Goal: Task Accomplishment & Management: Use online tool/utility

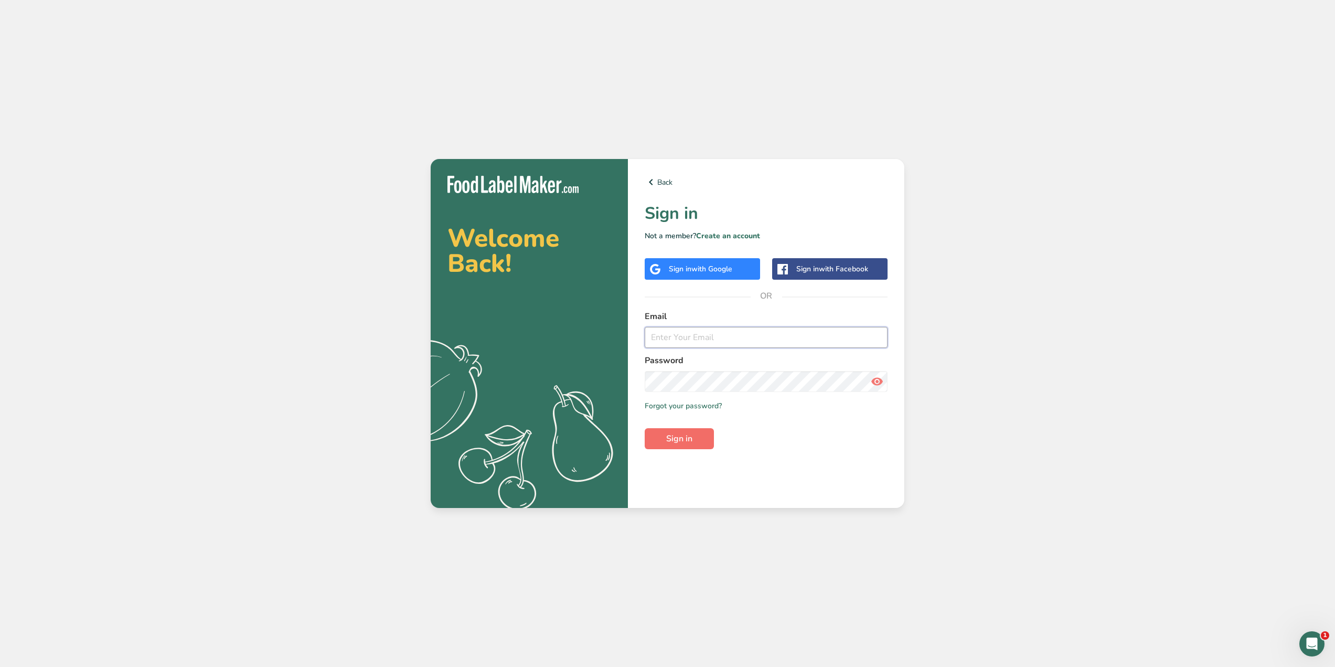
type input "[EMAIL_ADDRESS][DOMAIN_NAME]"
click at [684, 437] on span "Sign in" at bounding box center [679, 438] width 26 height 13
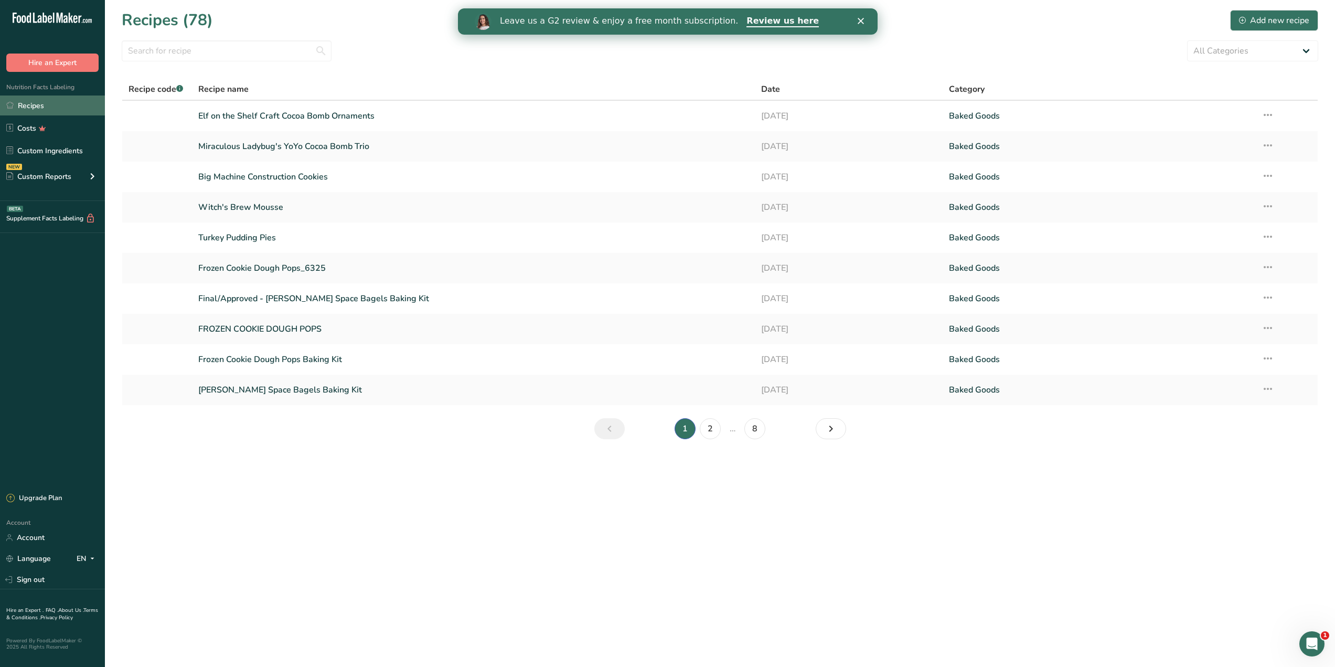
click at [35, 97] on link "Recipes" at bounding box center [52, 105] width 105 height 20
click at [241, 239] on link "Turkey Pudding Pies" at bounding box center [473, 238] width 550 height 22
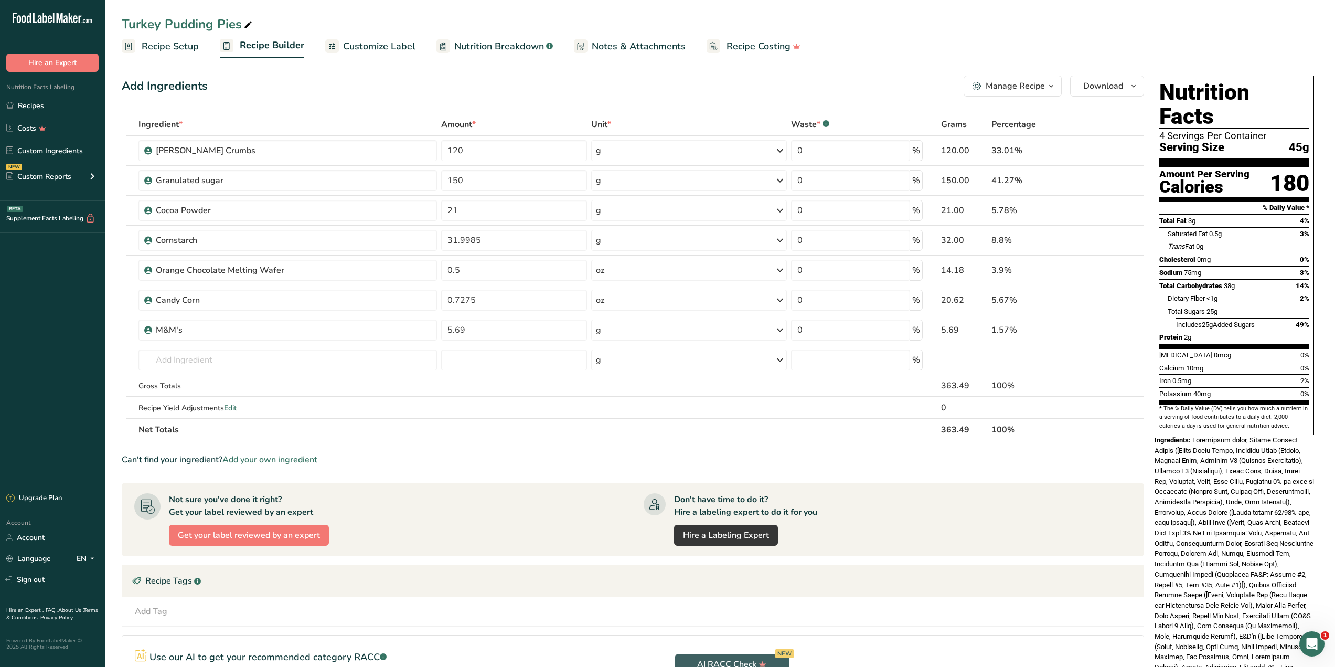
click at [170, 37] on link "Recipe Setup" at bounding box center [160, 47] width 77 height 24
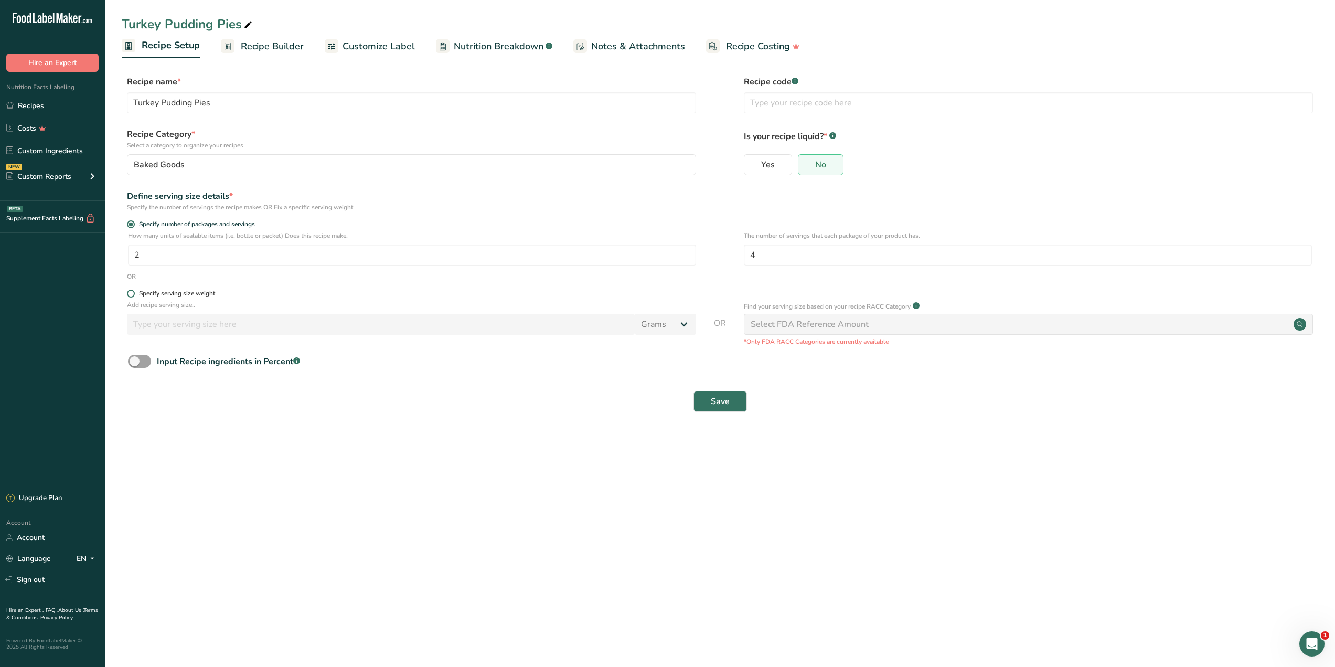
click at [134, 293] on span at bounding box center [131, 294] width 8 height 8
click at [134, 293] on input "Specify serving size weight" at bounding box center [130, 293] width 7 height 7
radio input "true"
radio input "false"
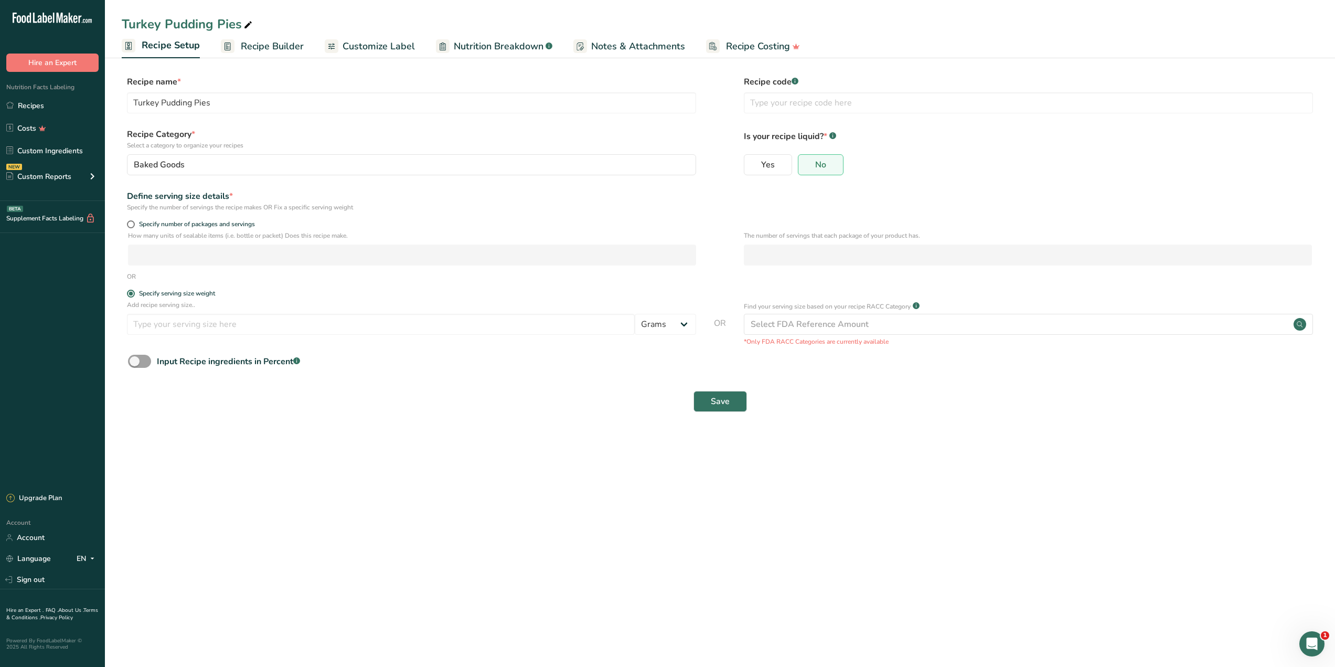
click at [125, 221] on div "Specify number of packages and servings" at bounding box center [720, 225] width 1196 height 10
click at [138, 222] on span "Specify number of packages and servings" at bounding box center [195, 224] width 120 height 8
click at [134, 222] on input "Specify number of packages and servings" at bounding box center [130, 224] width 7 height 7
radio input "true"
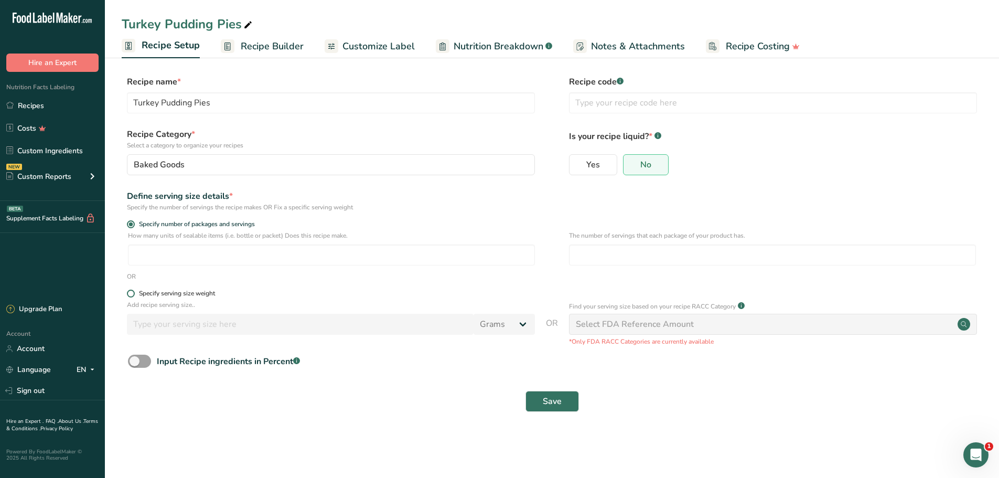
click at [127, 290] on label "Specify serving size weight" at bounding box center [331, 294] width 408 height 8
click at [127, 290] on input "Specify serving size weight" at bounding box center [130, 293] width 7 height 7
radio input "true"
radio input "false"
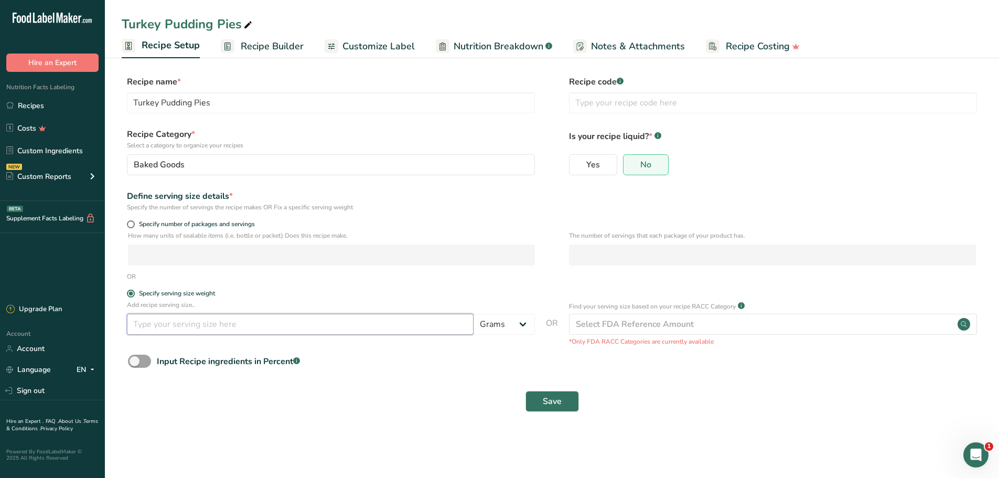
drag, startPoint x: 161, startPoint y: 322, endPoint x: 170, endPoint y: 320, distance: 10.1
click at [162, 322] on input "number" at bounding box center [300, 324] width 347 height 21
type input "45"
click at [674, 318] on div "Select FDA Reference Amount" at bounding box center [635, 324] width 118 height 13
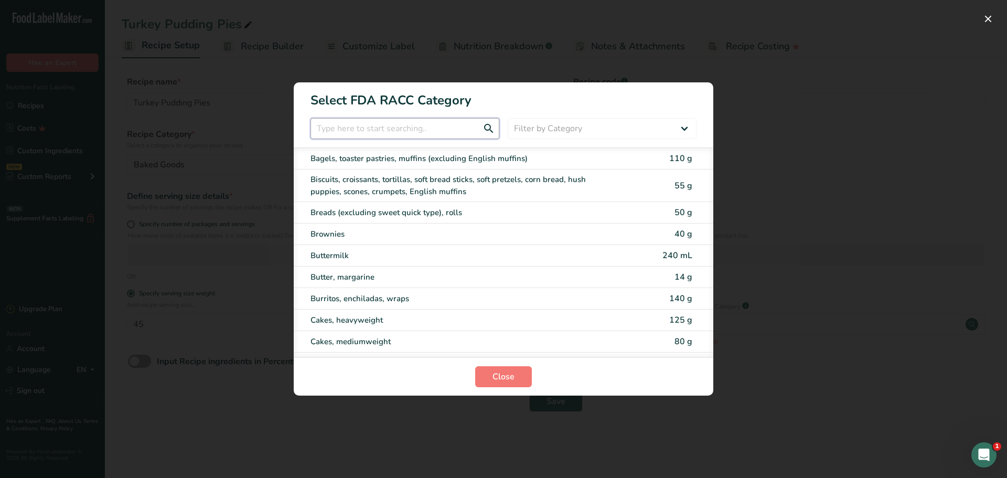
click at [363, 124] on input "RACC Category Selection Modal" at bounding box center [405, 128] width 189 height 21
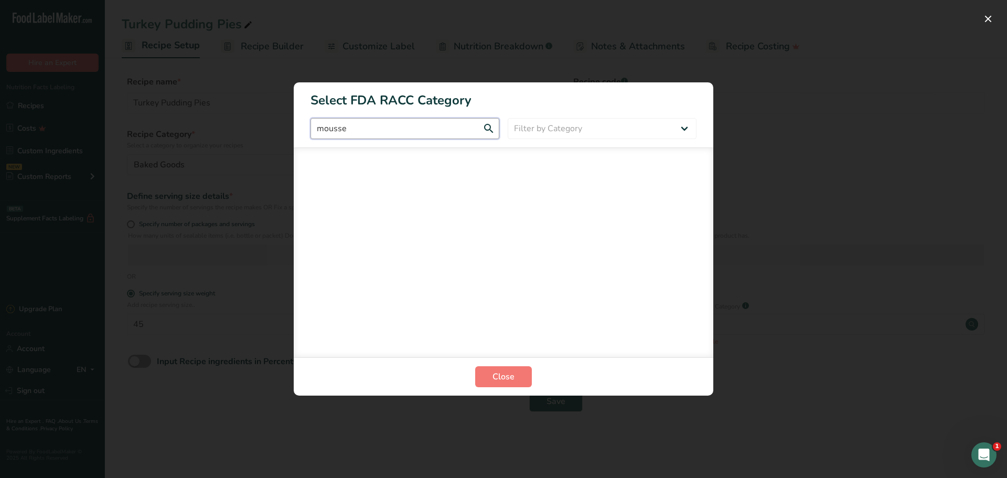
click at [483, 125] on input "mousse" at bounding box center [405, 128] width 189 height 21
click at [487, 133] on input "mousse" at bounding box center [405, 128] width 189 height 21
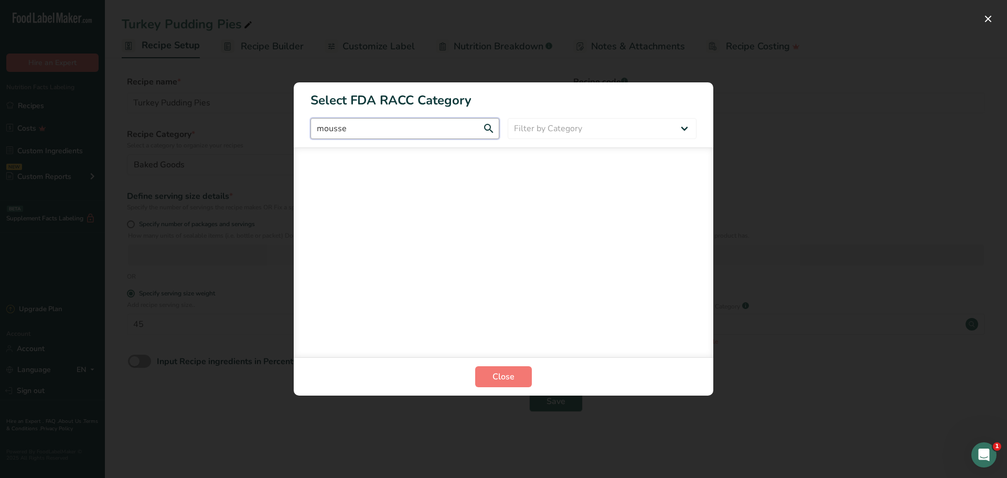
click at [487, 133] on input "mousse" at bounding box center [405, 128] width 189 height 21
type input "mousse"
click at [835, 320] on div "RACC Category Selection Modal" at bounding box center [503, 239] width 1007 height 478
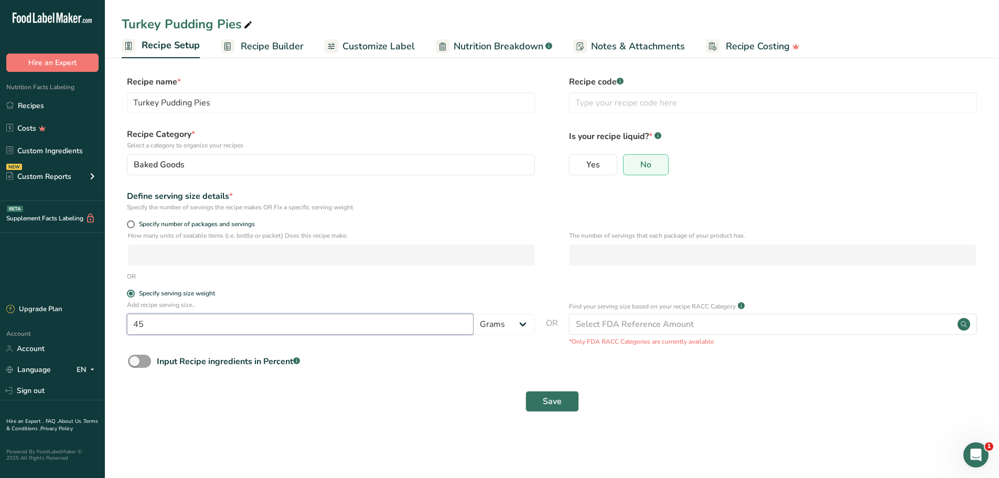
click at [283, 328] on input "45" at bounding box center [300, 324] width 347 height 21
click at [557, 399] on span "Save" at bounding box center [552, 401] width 19 height 13
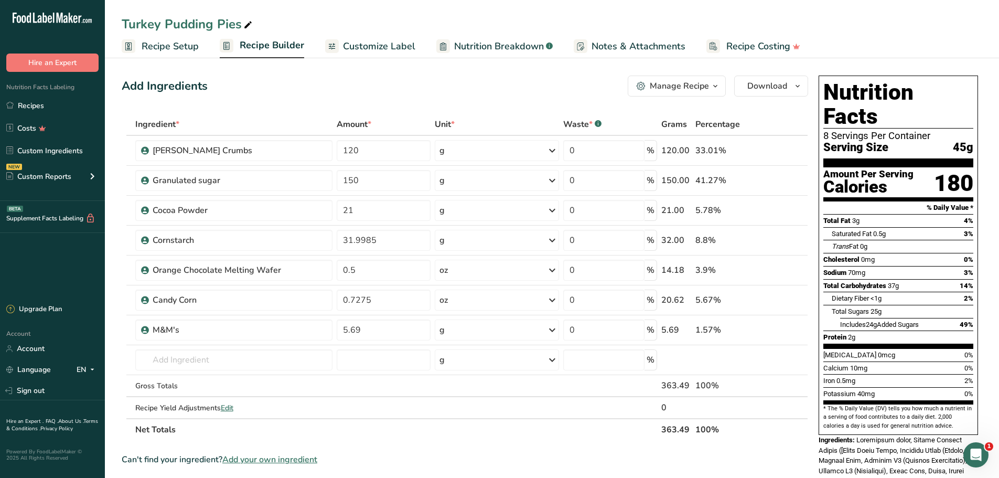
click at [260, 39] on span "Recipe Builder" at bounding box center [272, 45] width 65 height 14
click at [517, 50] on span "Nutrition Breakdown" at bounding box center [499, 46] width 90 height 14
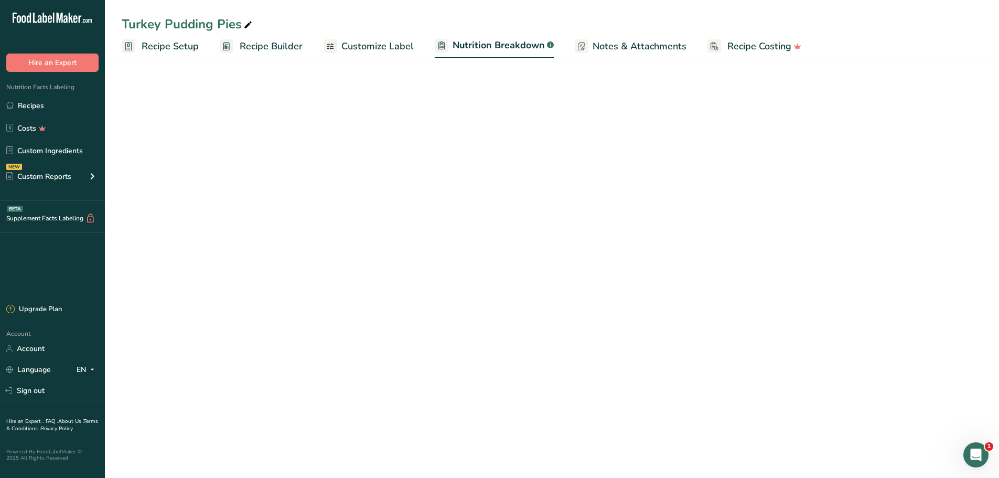
select select "Calories"
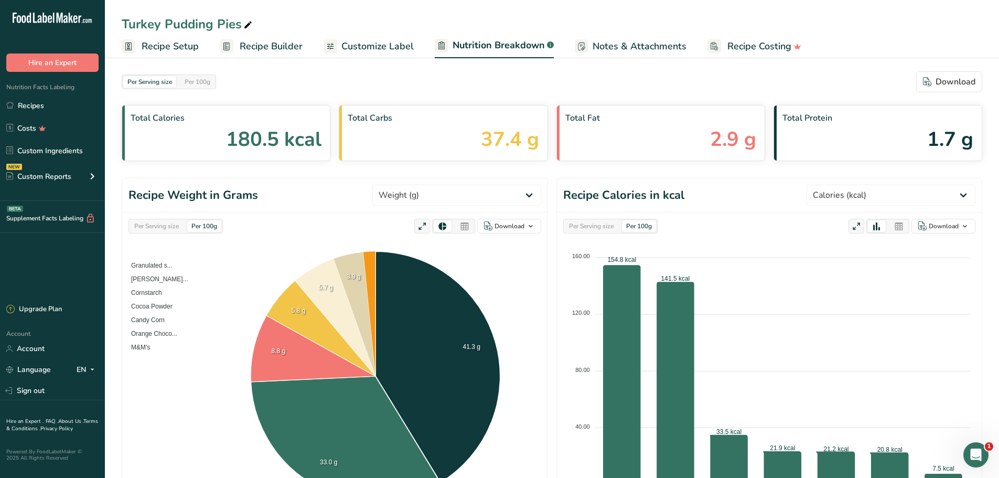
click at [409, 47] on span "Customize Label" at bounding box center [377, 46] width 72 height 14
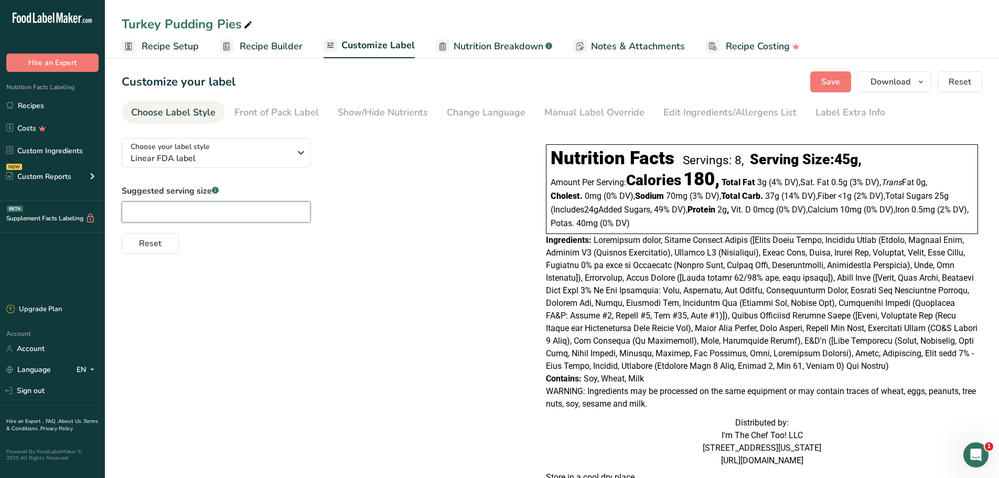
click at [243, 209] on input "text" at bounding box center [216, 211] width 189 height 21
type input "(1/2 Pie)"
click at [833, 86] on span "Save" at bounding box center [830, 82] width 19 height 13
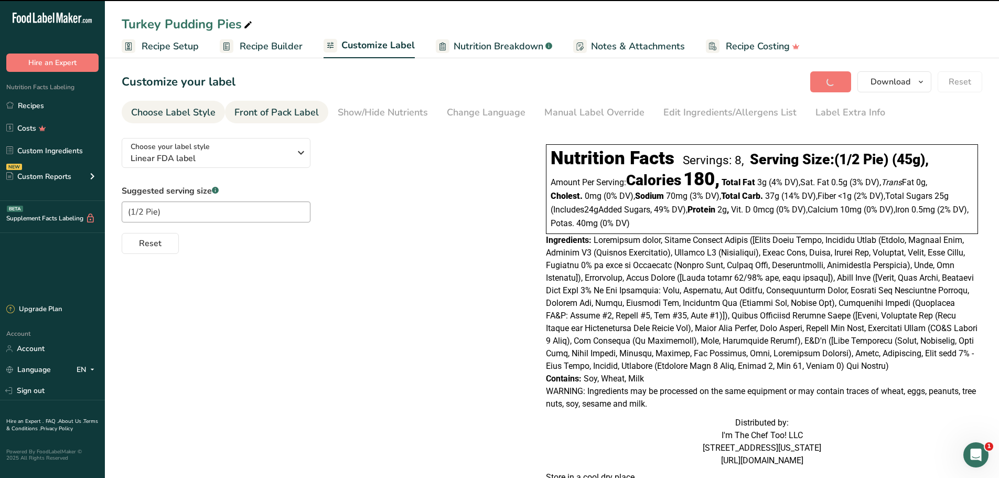
click at [284, 113] on div "Front of Pack Label" at bounding box center [276, 112] width 84 height 14
type input "(1/2 Pie) (45g)"
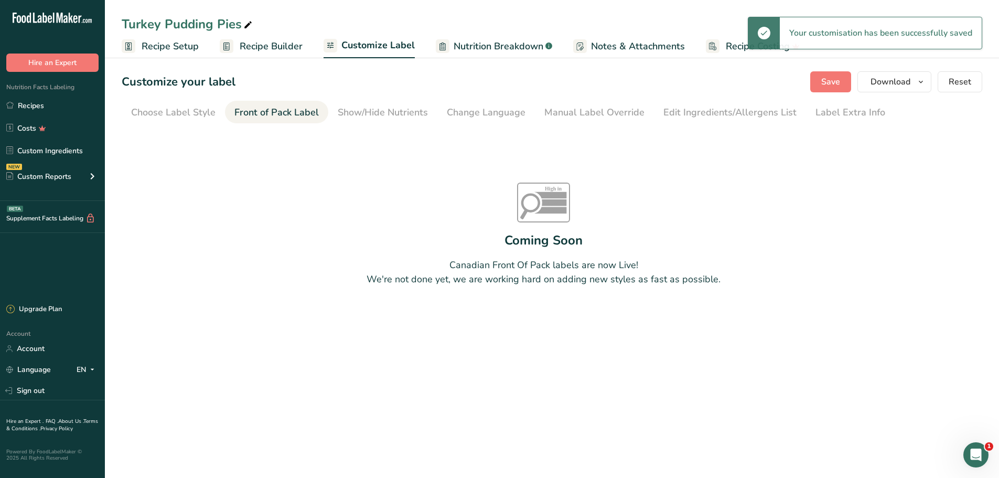
click at [358, 99] on section "Customize your label Save Download Choose what to show on your downloaded label…" at bounding box center [552, 206] width 894 height 302
click at [369, 109] on div "Show/Hide Nutrients" at bounding box center [383, 112] width 90 height 14
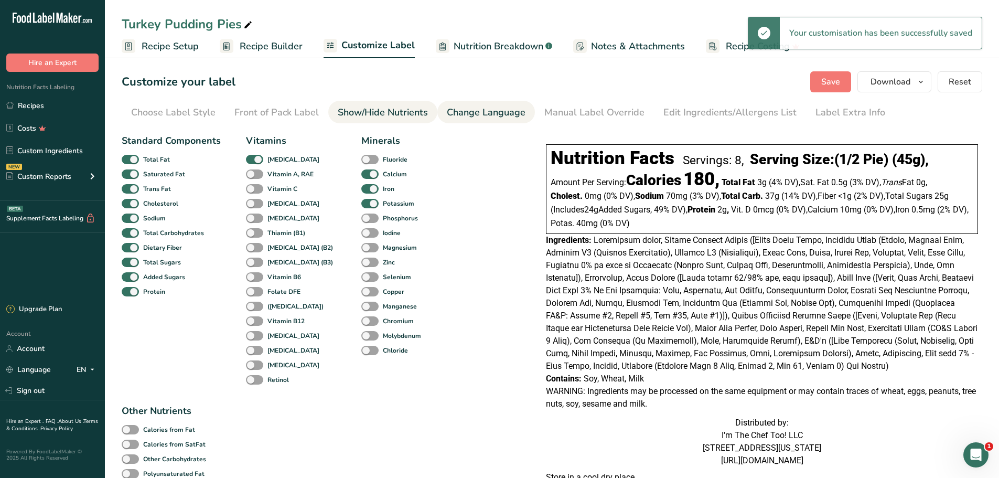
click at [447, 112] on div "Change Language" at bounding box center [486, 112] width 79 height 14
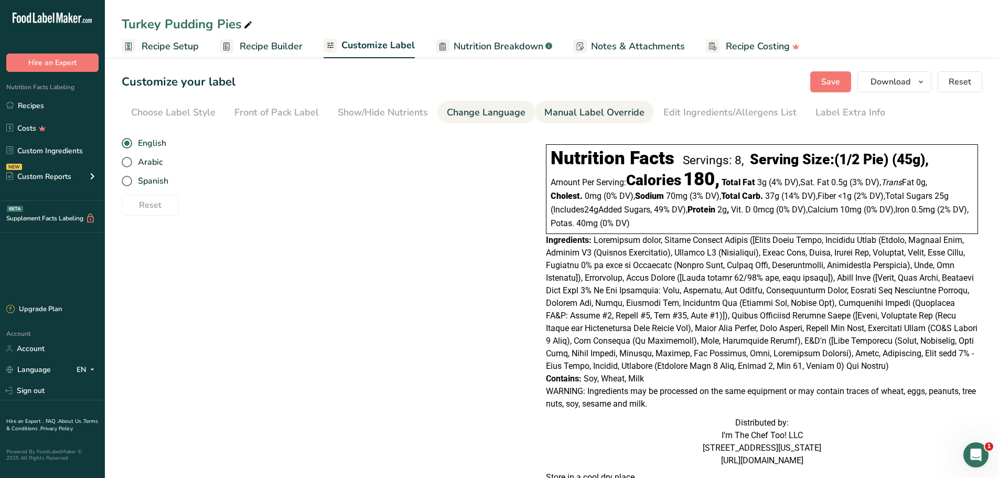
click at [607, 107] on div "Manual Label Override" at bounding box center [594, 112] width 100 height 14
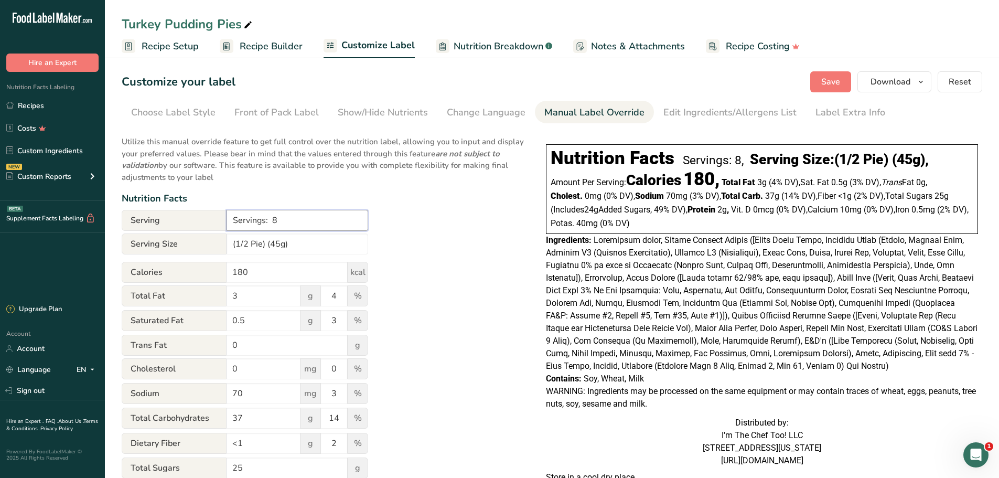
click at [297, 226] on input "Servings: 8" at bounding box center [298, 220] width 142 height 21
type input "Servings: 4"
click at [472, 208] on div "Utilize this manual override feature to get full control over the nutrition lab…" at bounding box center [323, 393] width 403 height 526
click at [253, 398] on input "70" at bounding box center [264, 393] width 74 height 21
type input "75"
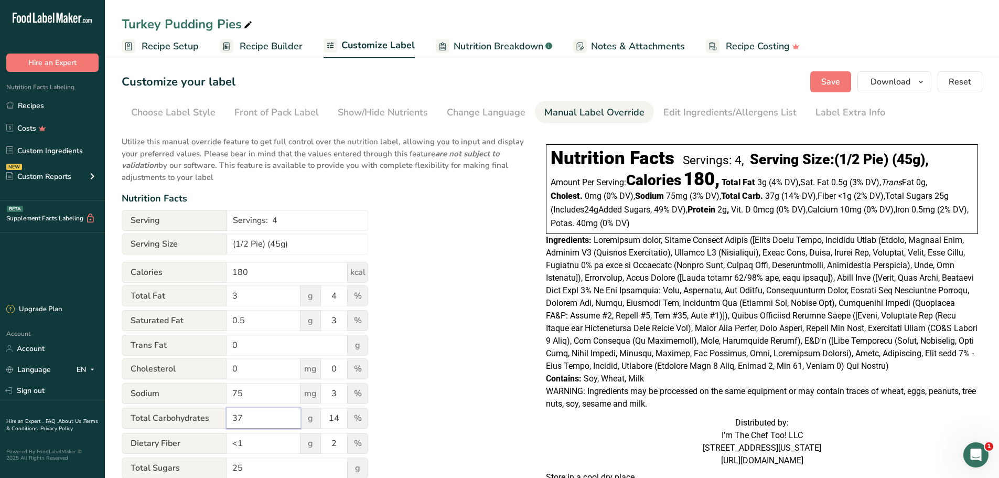
click at [274, 408] on input "37" at bounding box center [264, 418] width 74 height 21
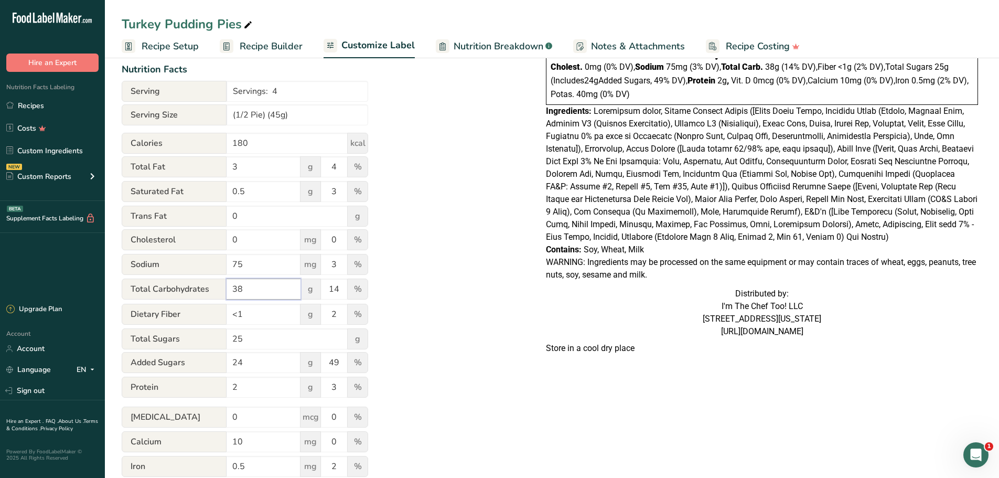
scroll to position [133, 0]
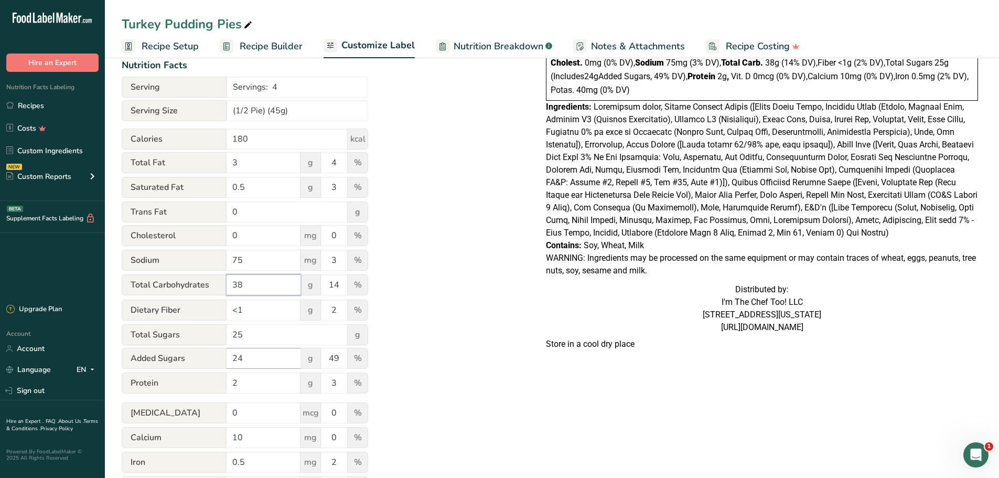
type input "38"
click at [260, 349] on input "24" at bounding box center [264, 358] width 74 height 21
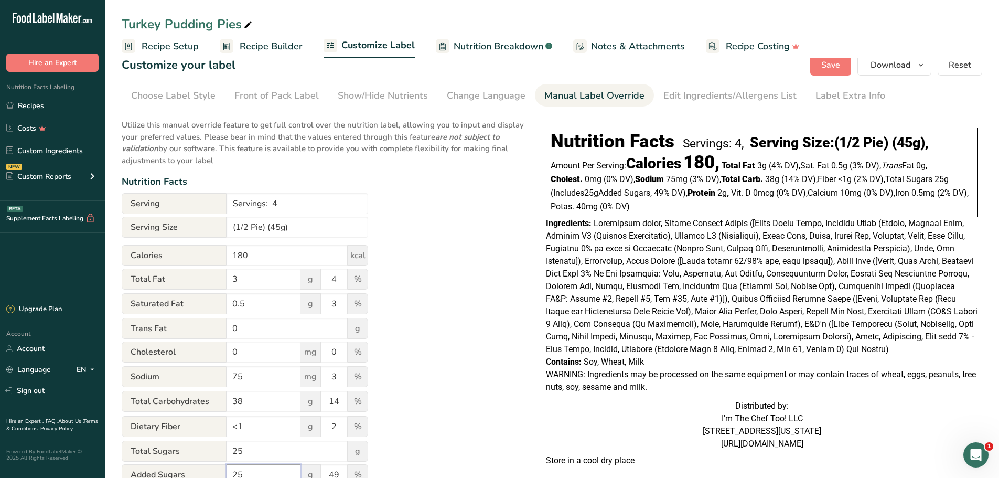
scroll to position [0, 0]
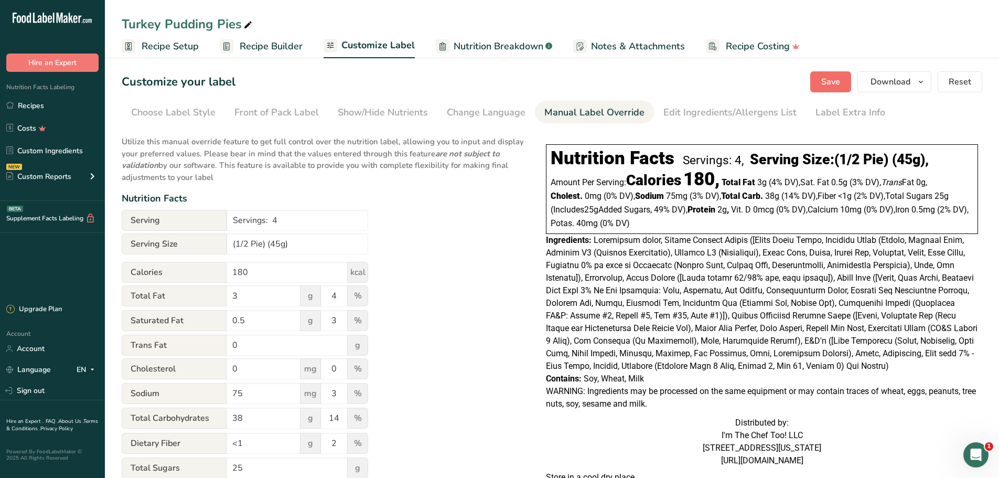
type input "25"
click at [829, 76] on span "Save" at bounding box center [830, 82] width 19 height 13
click at [923, 90] on button "Download" at bounding box center [895, 81] width 74 height 21
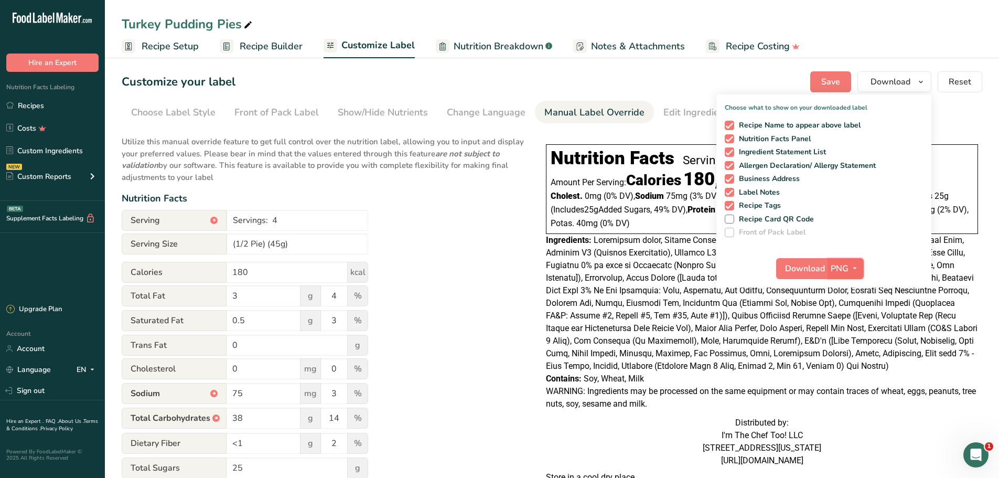
click at [839, 271] on span "PNG" at bounding box center [840, 268] width 18 height 13
click at [806, 273] on span "Download" at bounding box center [805, 268] width 40 height 13
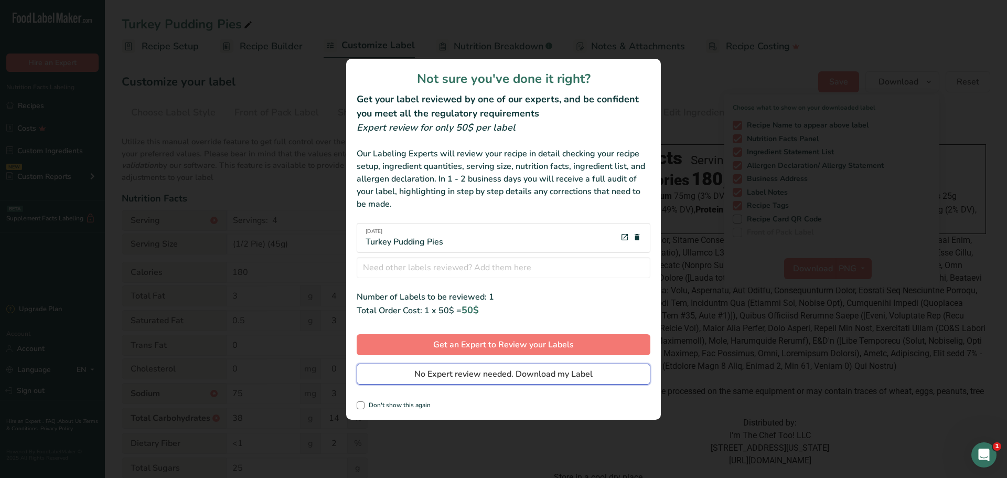
click at [531, 375] on span "No Expert review needed. Download my Label" at bounding box center [503, 374] width 178 height 13
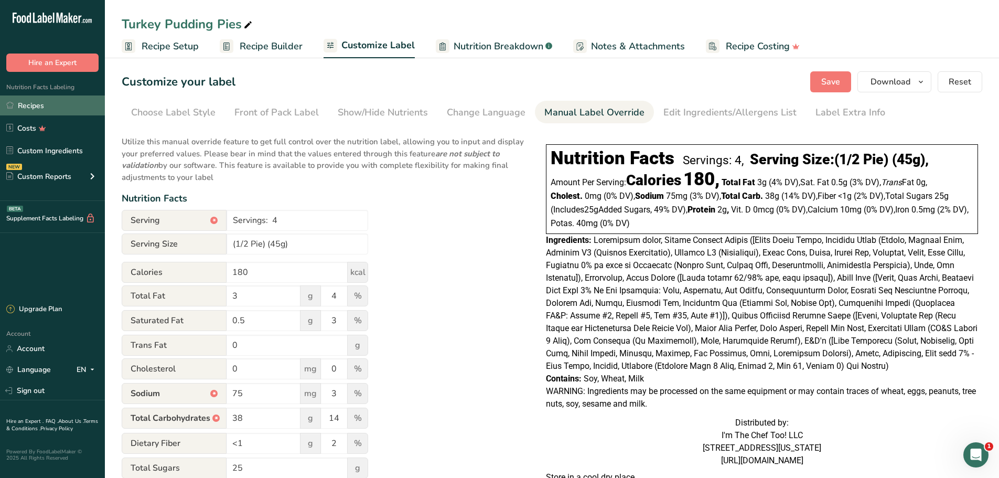
click at [41, 111] on link "Recipes" at bounding box center [52, 105] width 105 height 20
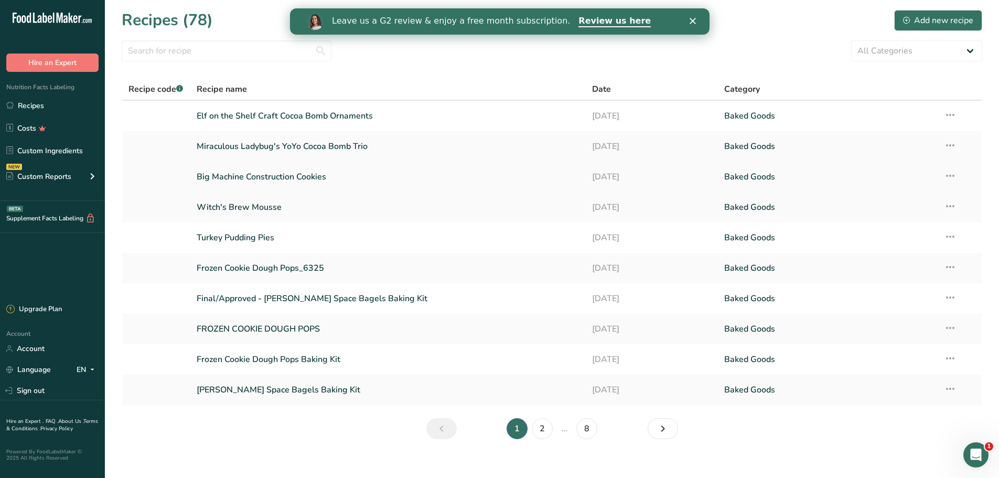
click at [257, 180] on link "Big Machine Construction Cookies" at bounding box center [388, 177] width 383 height 22
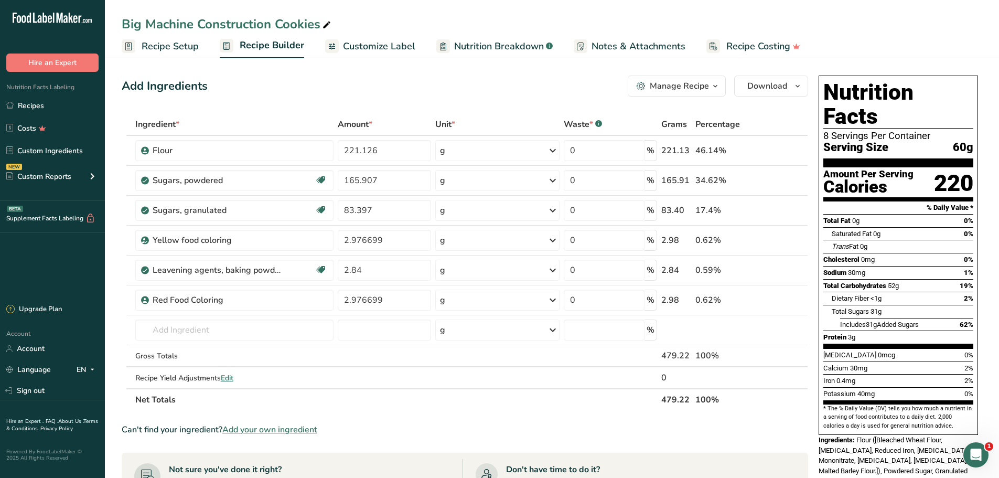
click at [472, 48] on span "Nutrition Breakdown" at bounding box center [499, 46] width 90 height 14
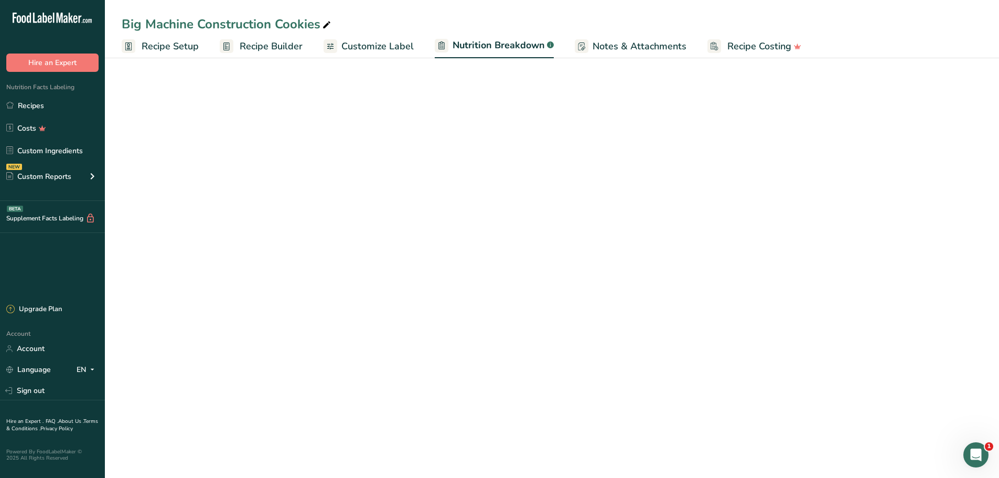
select select "Calories"
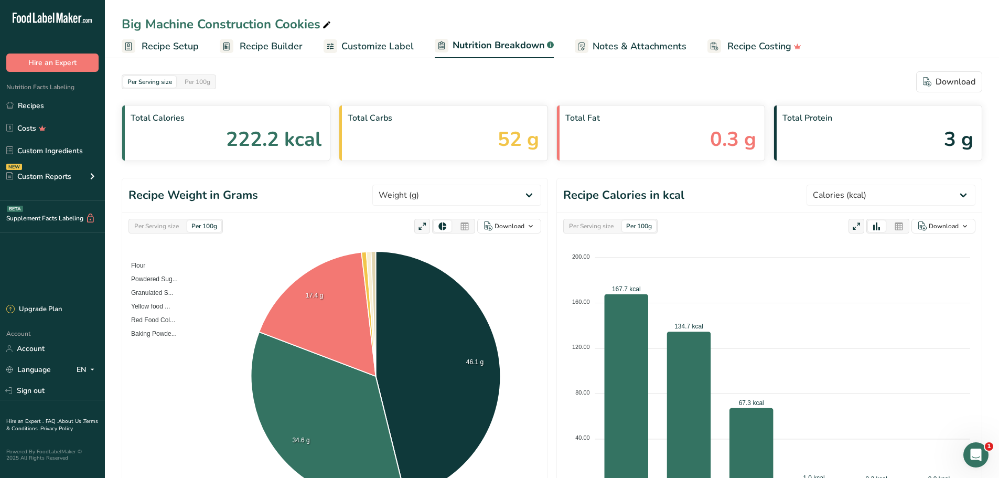
click at [401, 56] on link "Customize Label" at bounding box center [369, 47] width 90 height 24
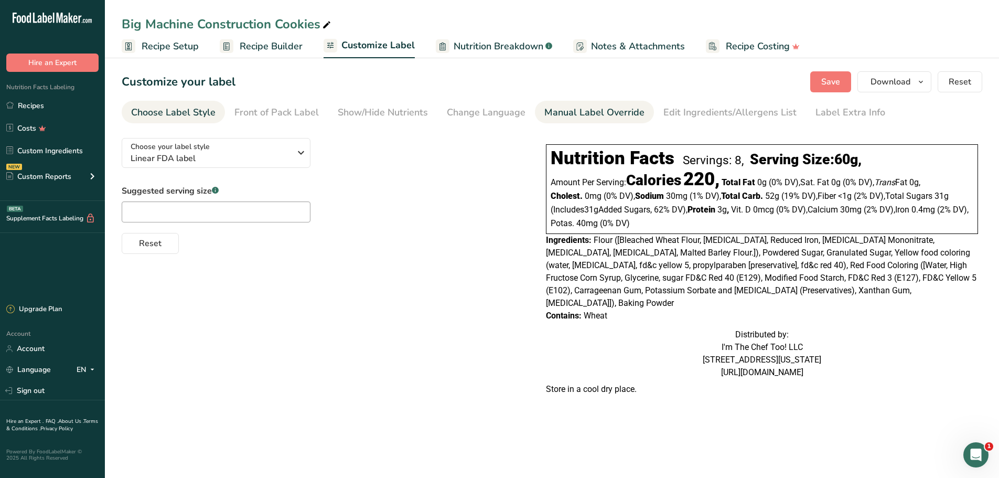
click at [634, 115] on div "Manual Label Override" at bounding box center [594, 112] width 100 height 14
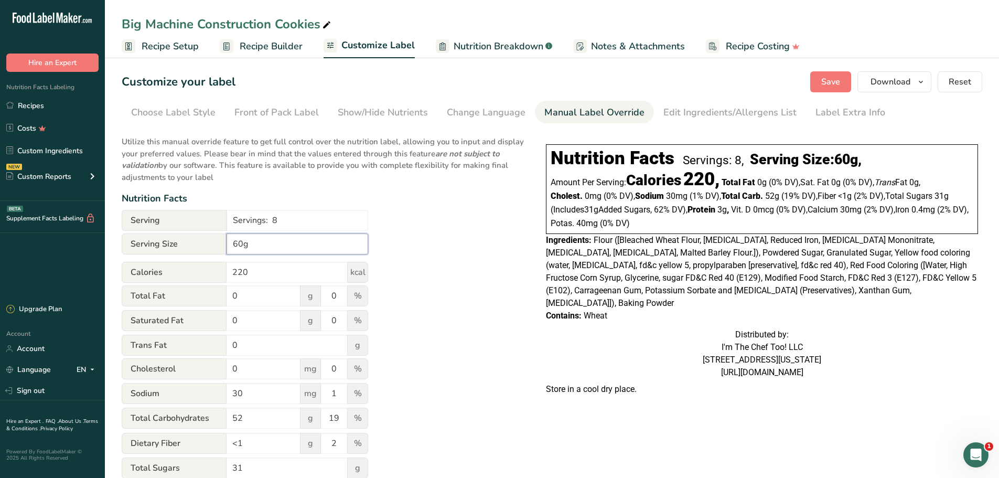
click at [261, 244] on input "60g" at bounding box center [298, 243] width 142 height 21
click at [838, 81] on span "Save" at bounding box center [830, 82] width 19 height 13
click at [254, 247] on input "60g ( 1 Cookie)" at bounding box center [298, 243] width 142 height 21
type input "60g (1 Cookie)"
click at [824, 87] on span "Save" at bounding box center [830, 82] width 19 height 13
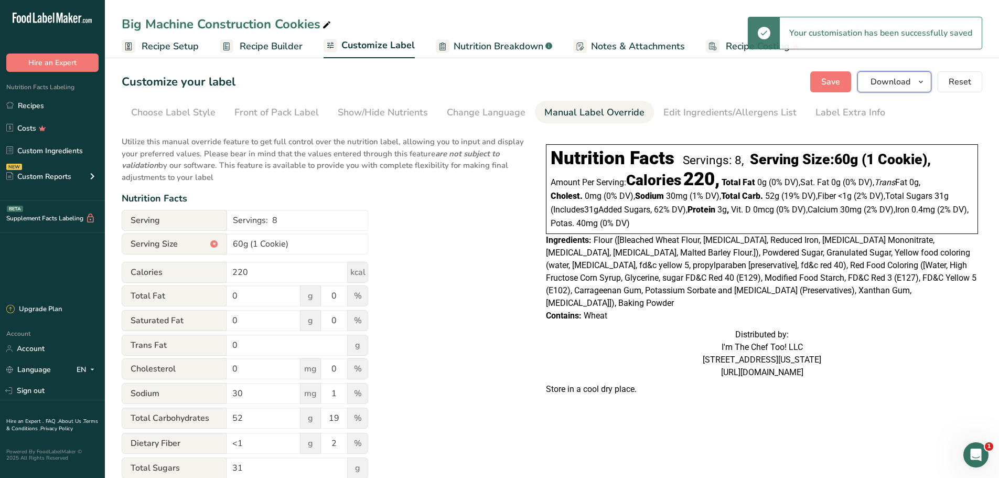
click at [920, 83] on icon "button" at bounding box center [921, 82] width 8 height 13
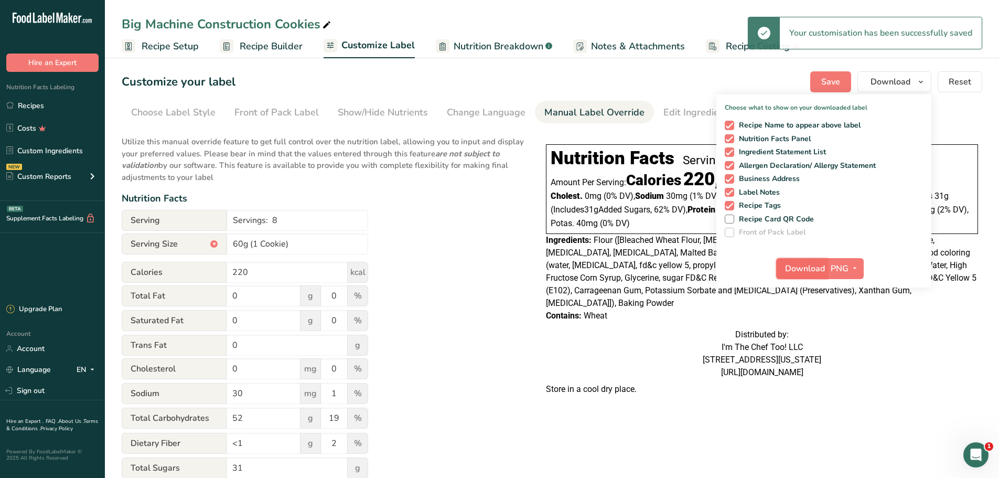
click at [803, 269] on span "Download" at bounding box center [805, 268] width 40 height 13
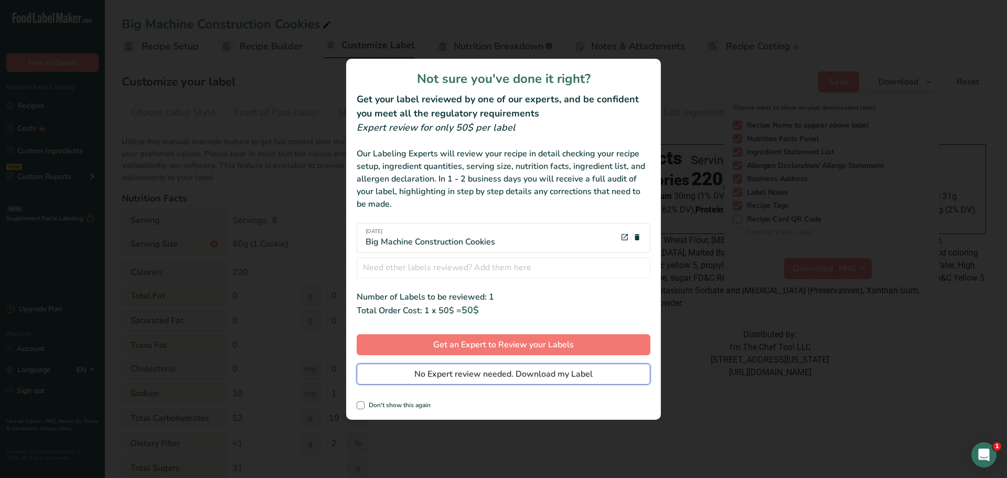
click at [416, 378] on span "No Expert review needed. Download my Label" at bounding box center [503, 374] width 178 height 13
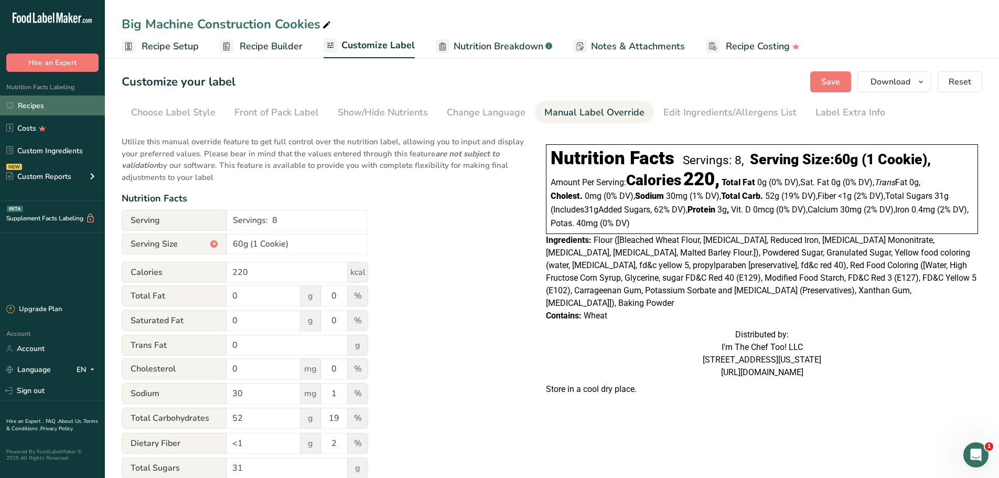
click at [17, 107] on link "Recipes" at bounding box center [52, 105] width 105 height 20
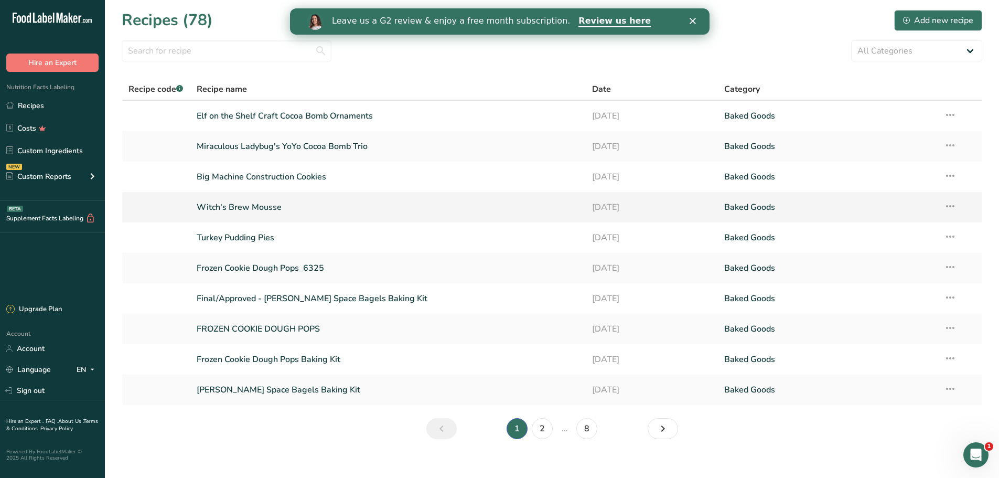
click at [265, 208] on link "Witch's Brew Mousse" at bounding box center [388, 207] width 383 height 22
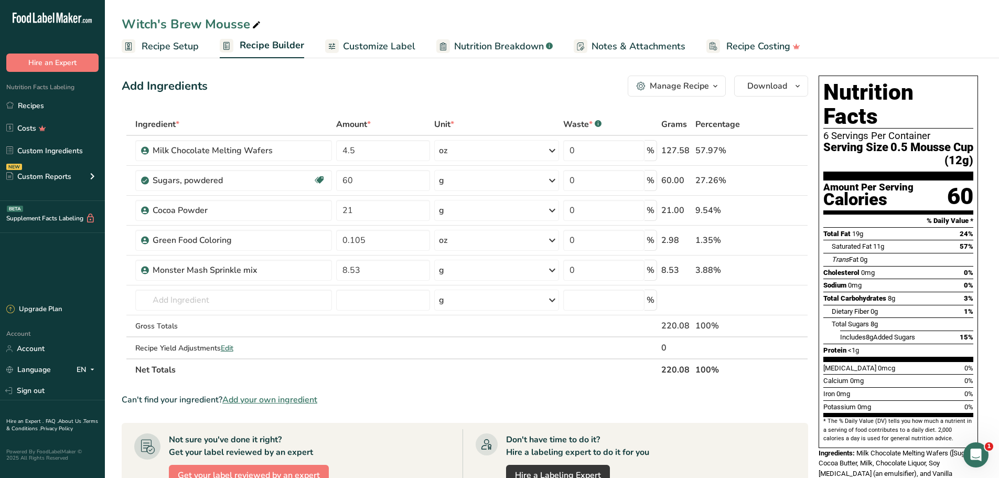
click at [493, 51] on span "Nutrition Breakdown" at bounding box center [499, 46] width 90 height 14
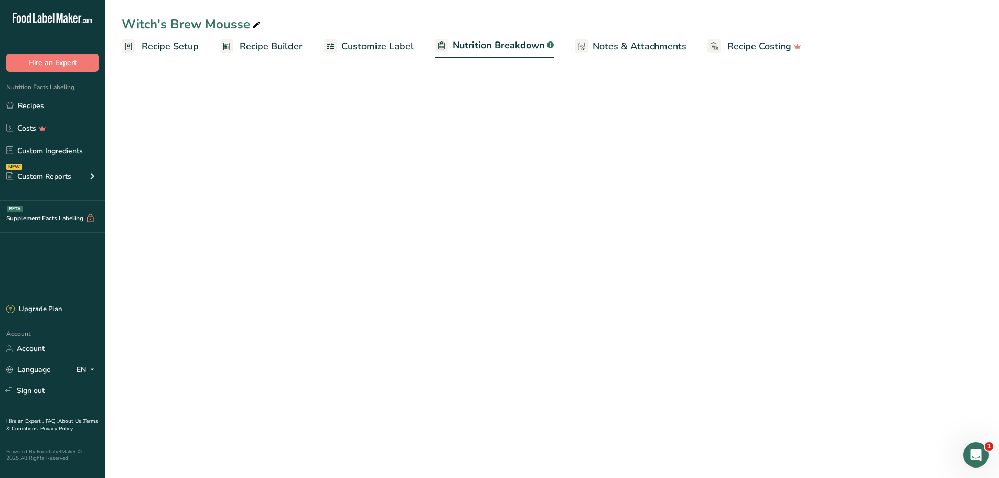
select select "Calories"
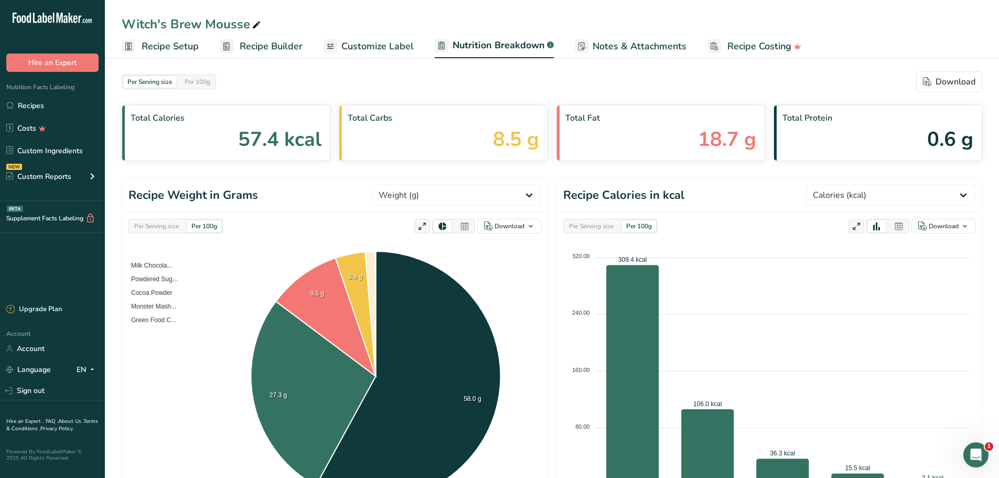
click at [357, 49] on span "Customize Label" at bounding box center [377, 46] width 72 height 14
